Goal: Task Accomplishment & Management: Manage account settings

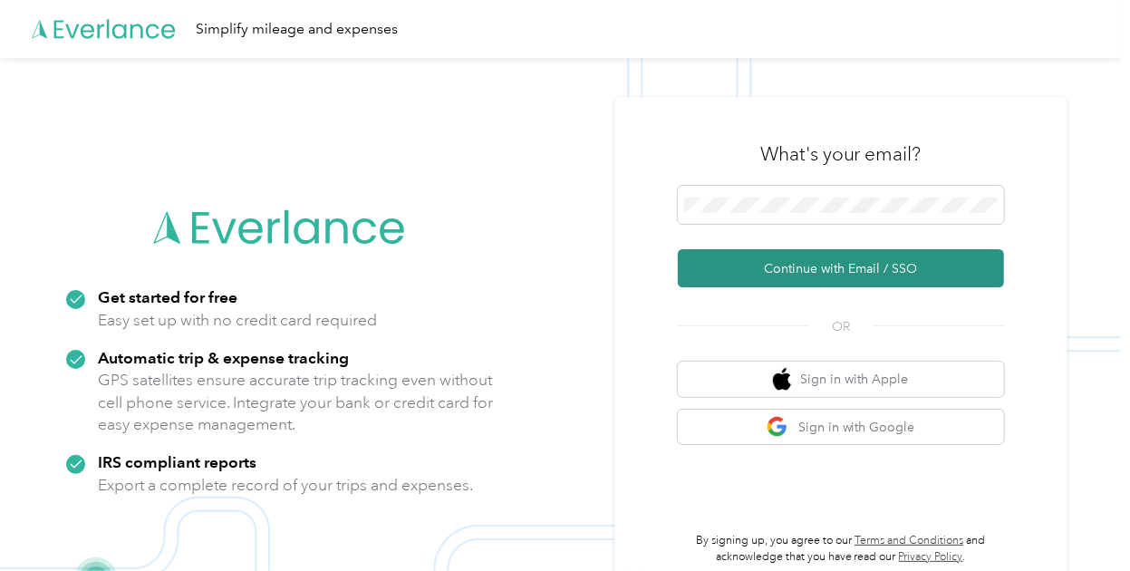
click at [817, 280] on button "Continue with Email / SSO" at bounding box center [841, 268] width 326 height 38
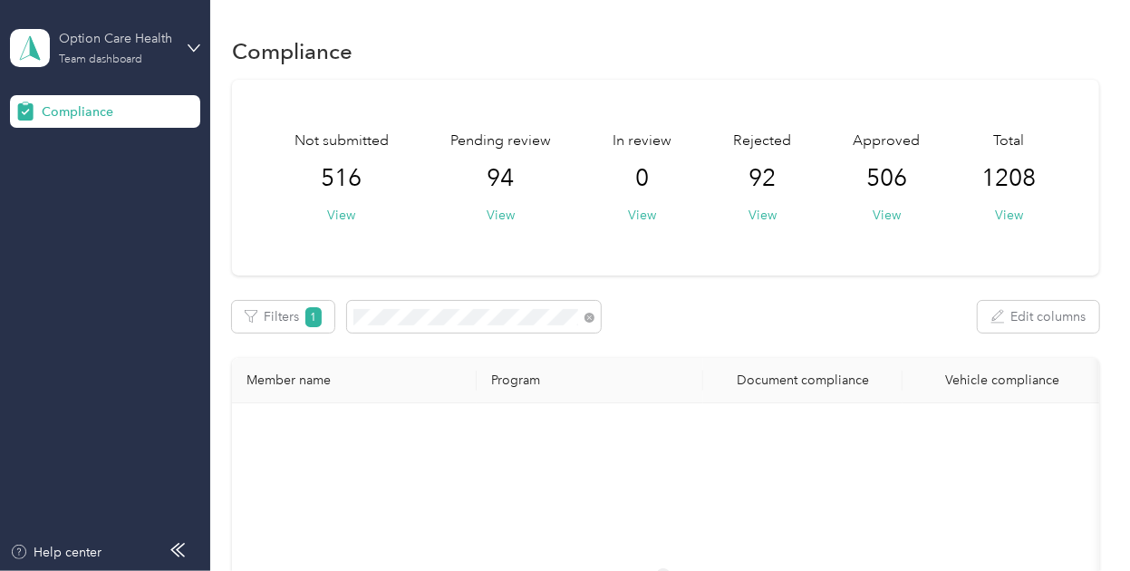
click at [160, 36] on div "Option Care Health" at bounding box center [115, 38] width 113 height 19
click at [83, 193] on div "Log out" at bounding box center [201, 190] width 356 height 32
